Goal: Information Seeking & Learning: Check status

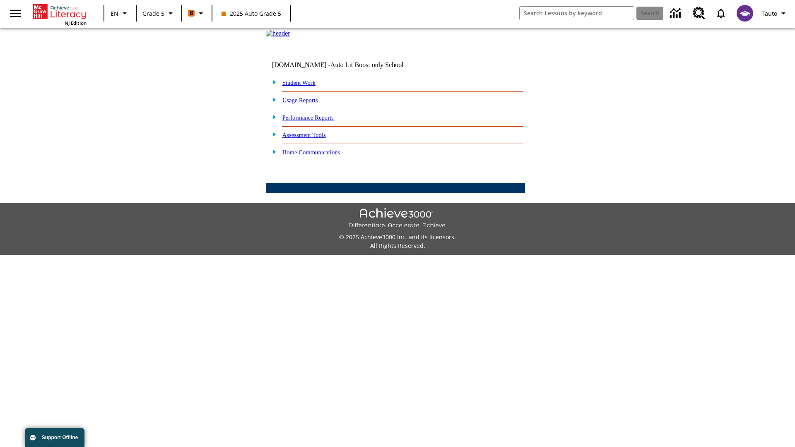
click at [317, 121] on link "Performance Reports" at bounding box center [307, 117] width 51 height 7
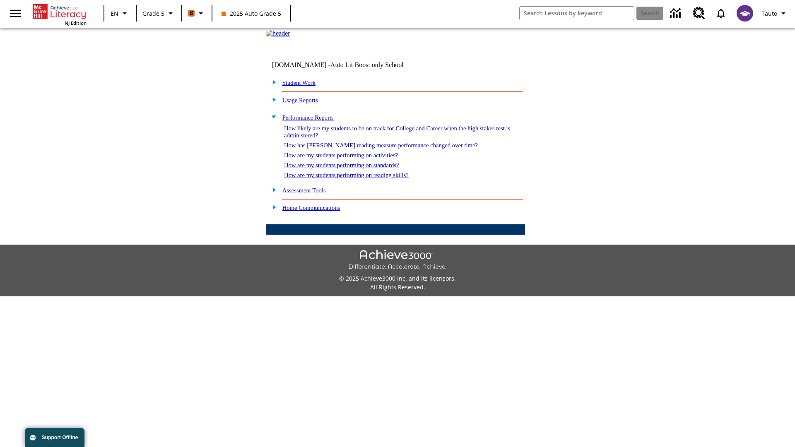
click at [355, 178] on link "How are my students performing on reading skills?" at bounding box center [346, 175] width 125 height 7
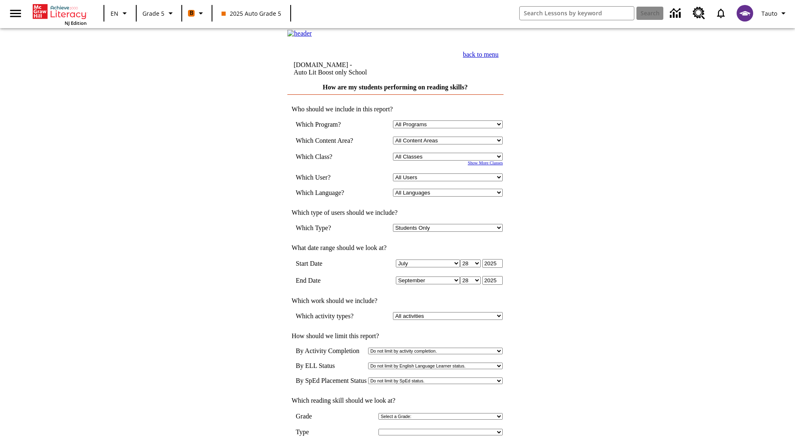
click at [450, 161] on select "Select a Class: All Classes 2025 Auto Grade 5 OL 2025 Auto Grade 6" at bounding box center [448, 157] width 110 height 8
select select "11133131"
select select "21437107"
